Goal: Information Seeking & Learning: Learn about a topic

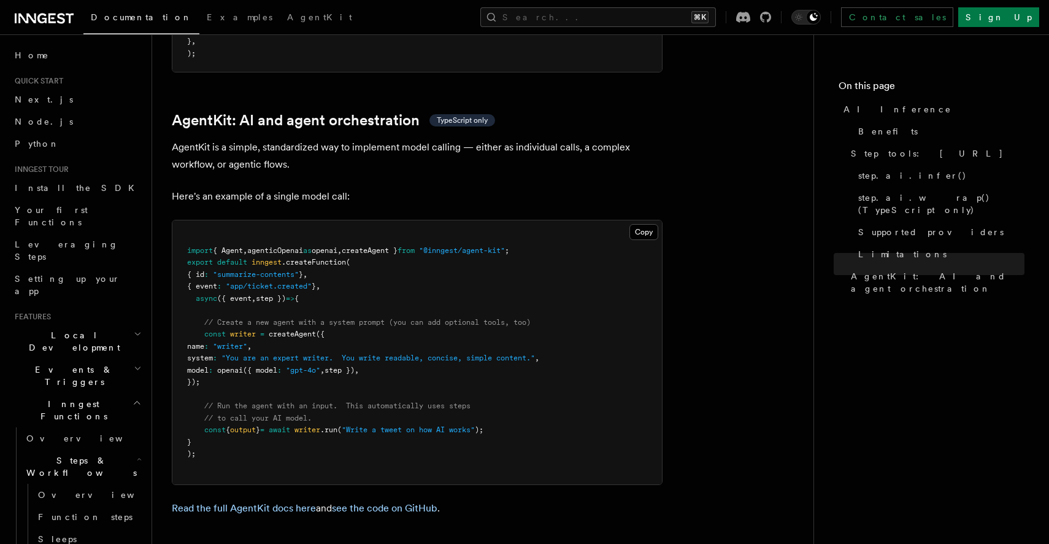
scroll to position [256, 0]
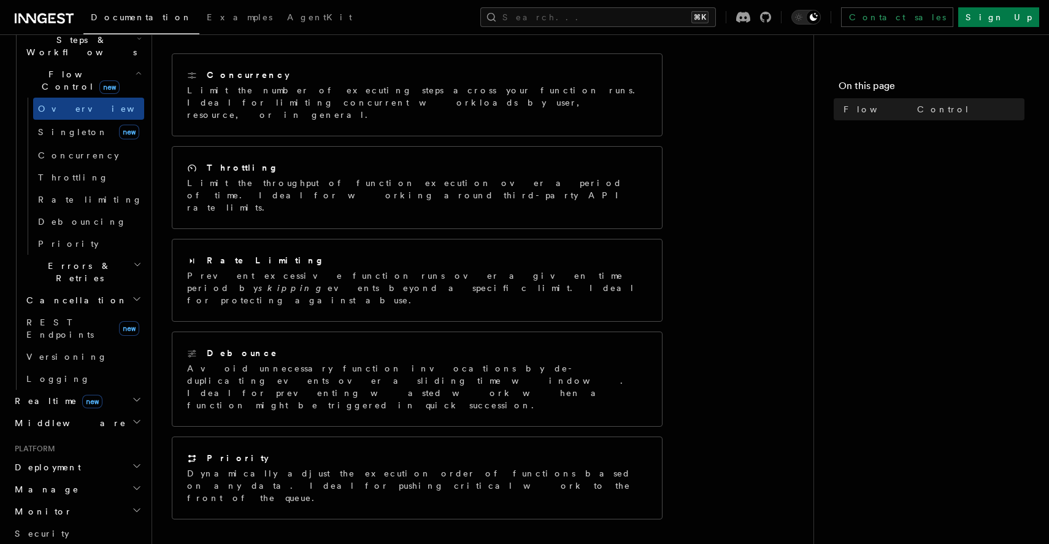
scroll to position [421, 0]
click at [108, 455] on h2 "Deployment" at bounding box center [77, 466] width 134 height 22
click at [109, 455] on h2 "Deployment" at bounding box center [77, 466] width 134 height 22
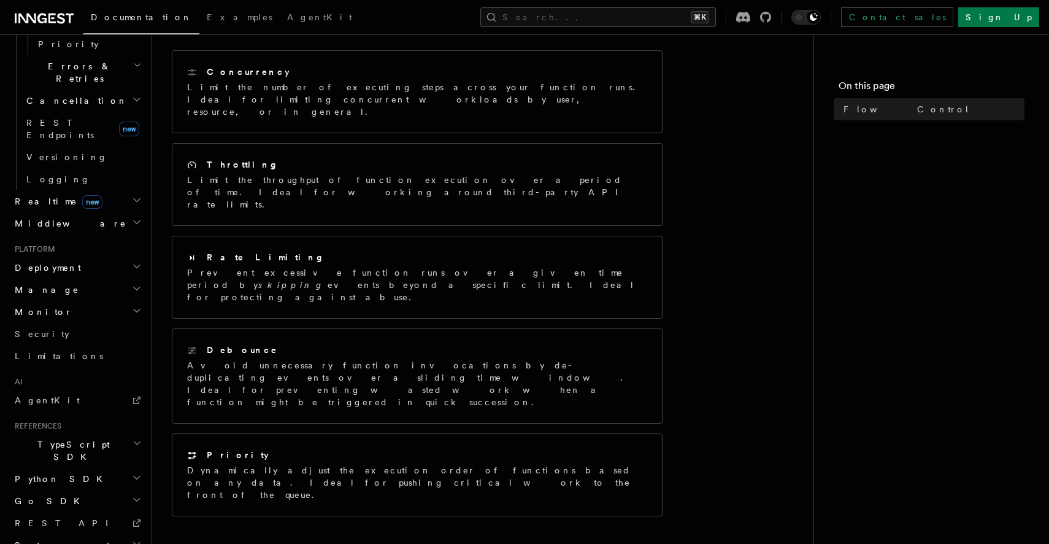
scroll to position [183, 0]
click at [87, 345] on link "Limitations" at bounding box center [77, 356] width 134 height 22
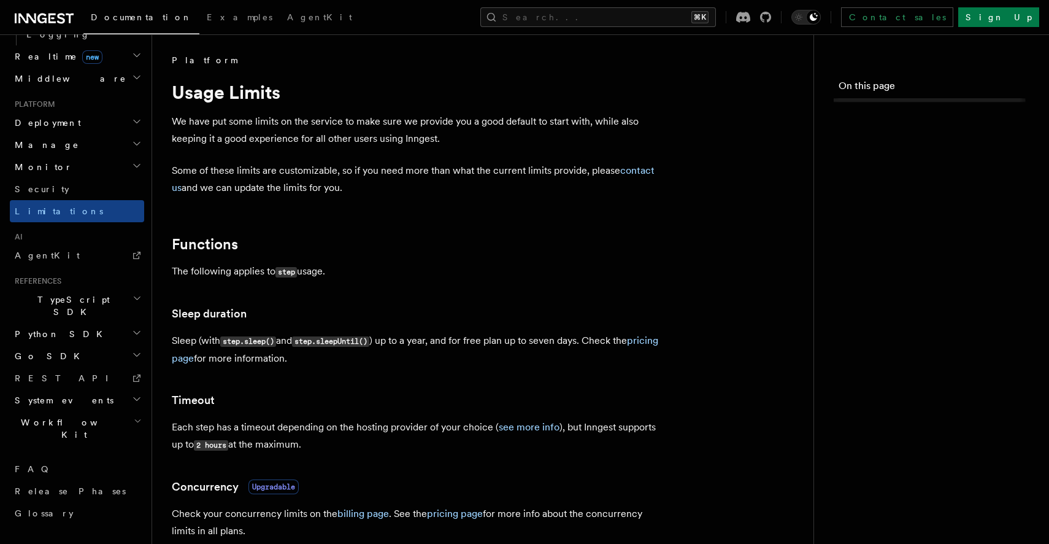
scroll to position [463, 0]
